Goal: Information Seeking & Learning: Learn about a topic

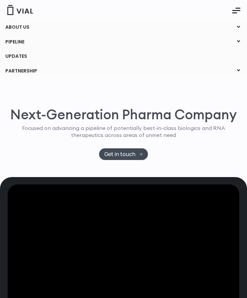
click at [17, 32] on link "ABOUT US" at bounding box center [123, 27] width 247 height 11
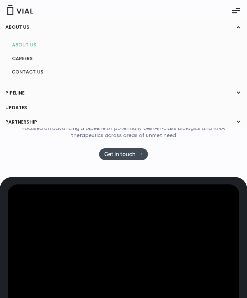
click at [23, 48] on link "ABOUT US" at bounding box center [123, 45] width 233 height 10
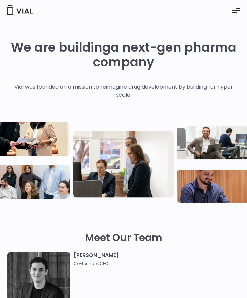
click at [237, 10] on icon "Essential Addons Toggle Menu" at bounding box center [236, 10] width 8 height 1
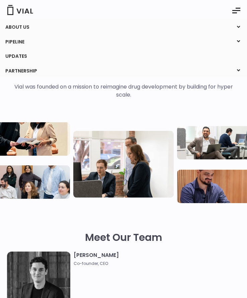
click at [17, 26] on link "ABOUT US" at bounding box center [123, 27] width 247 height 11
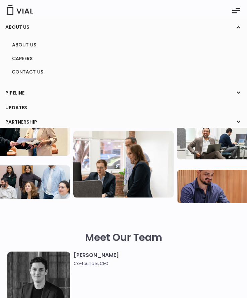
click at [18, 91] on link "PIPELINE" at bounding box center [123, 93] width 247 height 11
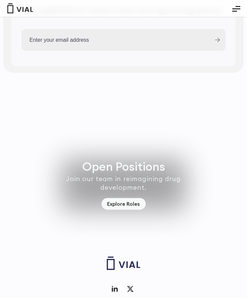
scroll to position [2264, 0]
